Goal: Information Seeking & Learning: Find specific fact

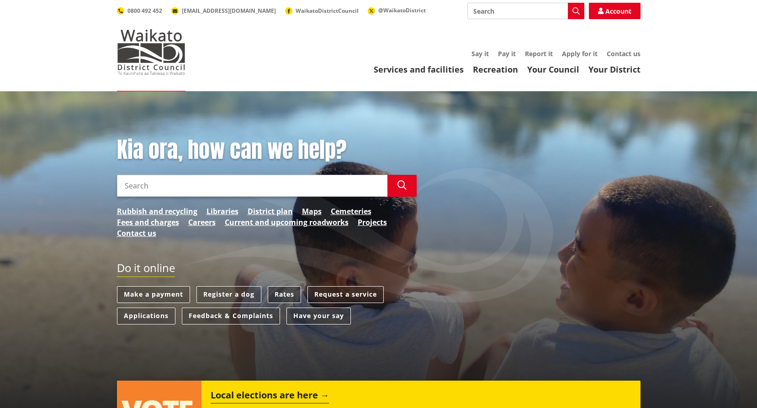
click at [284, 293] on link "Rates" at bounding box center [284, 294] width 33 height 17
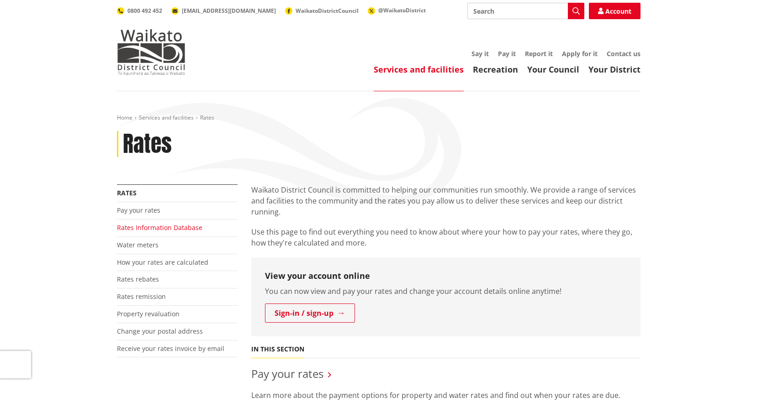
click at [177, 231] on link "Rates Information Database" at bounding box center [159, 227] width 85 height 9
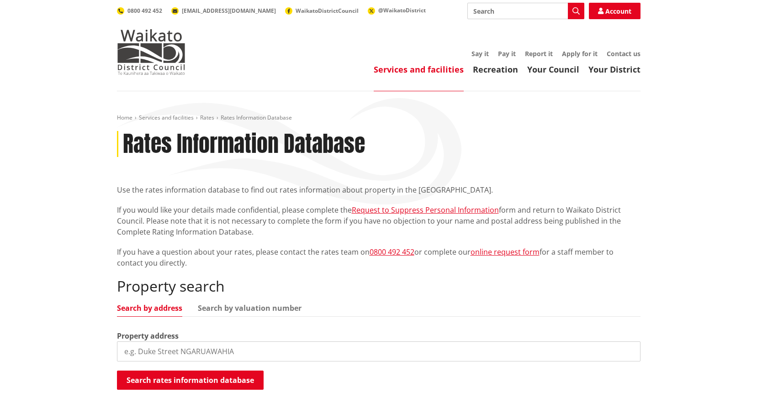
click at [158, 348] on input "search" at bounding box center [379, 352] width 524 height 20
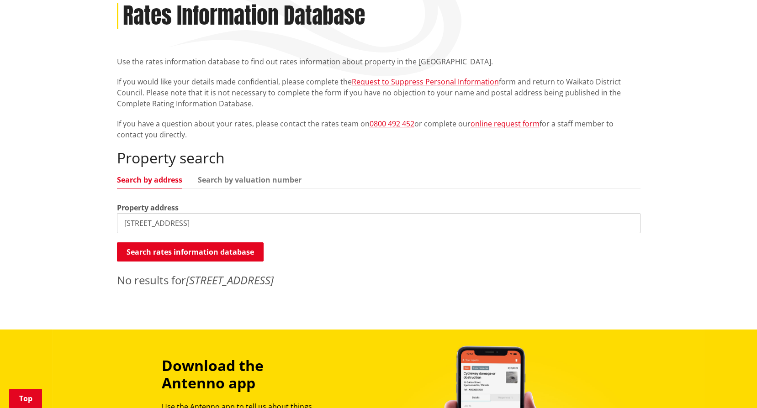
scroll to position [137, 0]
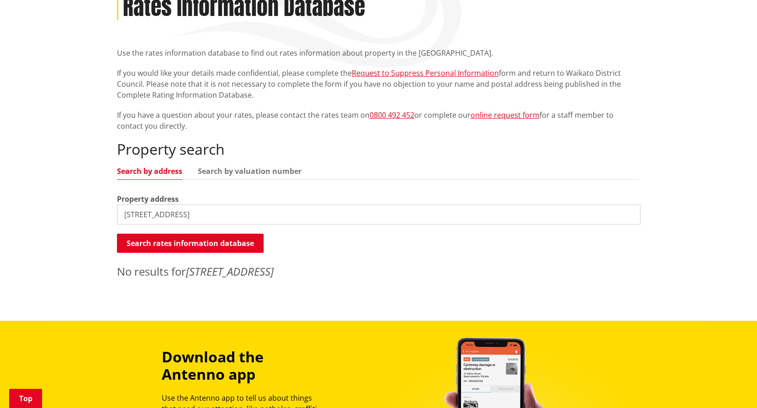
click at [238, 218] on input "67 hakanoa road" at bounding box center [379, 215] width 524 height 20
click at [202, 221] on input "67 hakanoa streety" at bounding box center [379, 215] width 524 height 20
type input "67 hakanoa street"
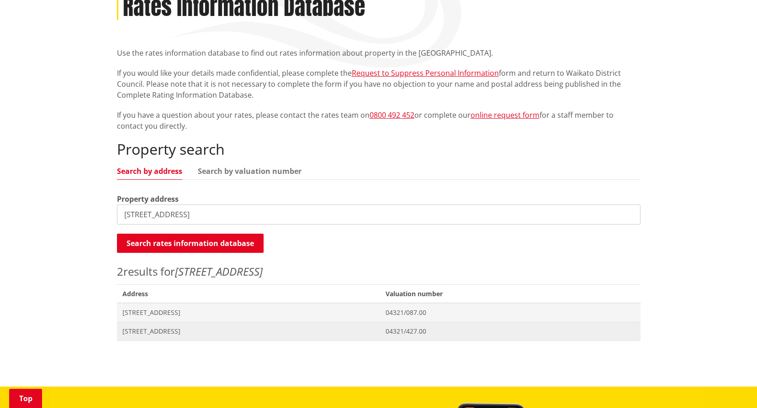
click at [161, 329] on span "67 Hakanoa Street HUNTLY" at bounding box center [248, 331] width 253 height 9
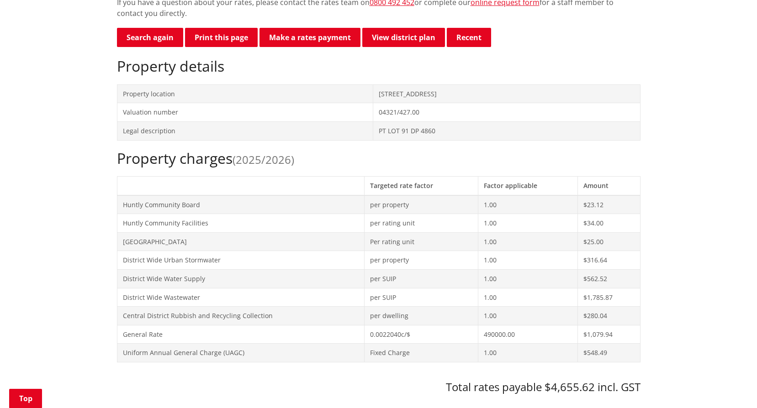
scroll to position [274, 0]
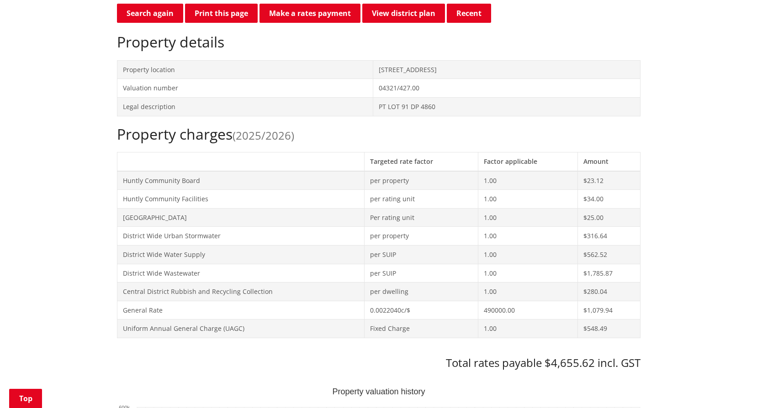
drag, startPoint x: 216, startPoint y: 83, endPoint x: 103, endPoint y: 118, distance: 118.2
drag, startPoint x: 105, startPoint y: 117, endPoint x: 289, endPoint y: 137, distance: 185.6
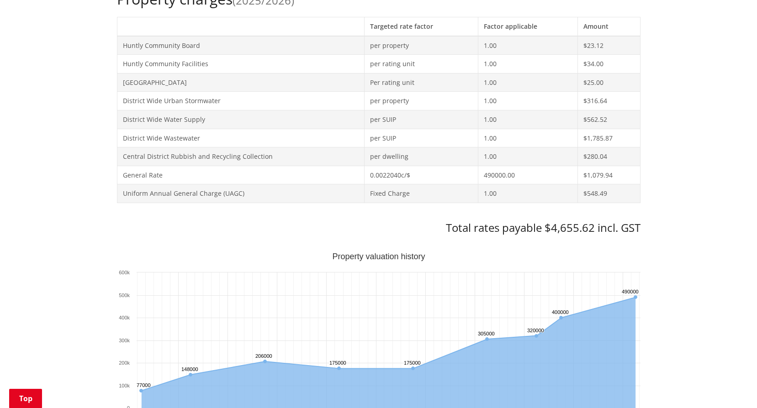
scroll to position [411, 0]
